Goal: Transaction & Acquisition: Purchase product/service

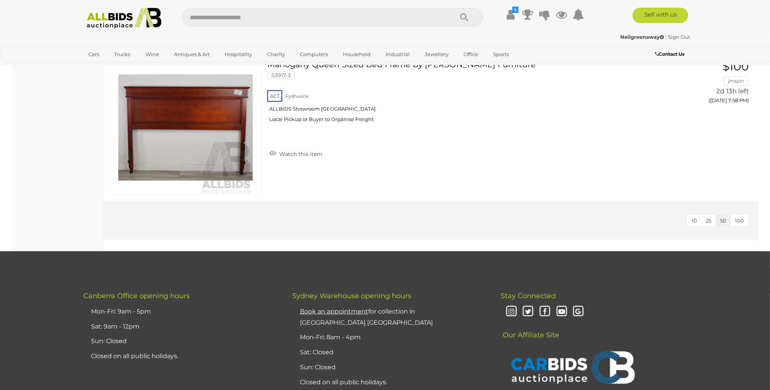
scroll to position [3394, 0]
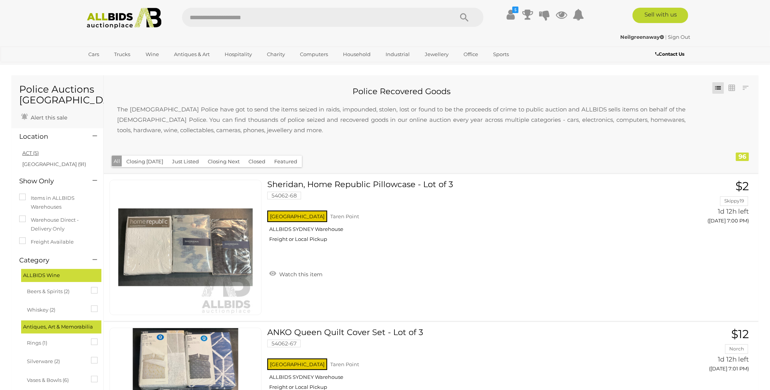
click at [29, 152] on link "ACT (5)" at bounding box center [30, 153] width 17 height 6
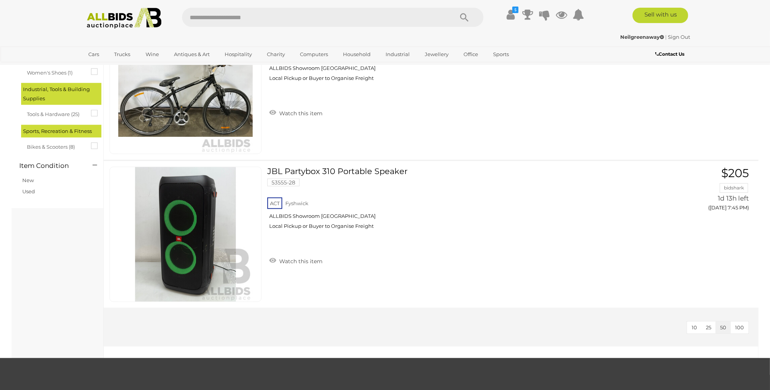
scroll to position [606, 0]
